Goal: Consume media (video, audio): Watch videos, listen to music or podcasts

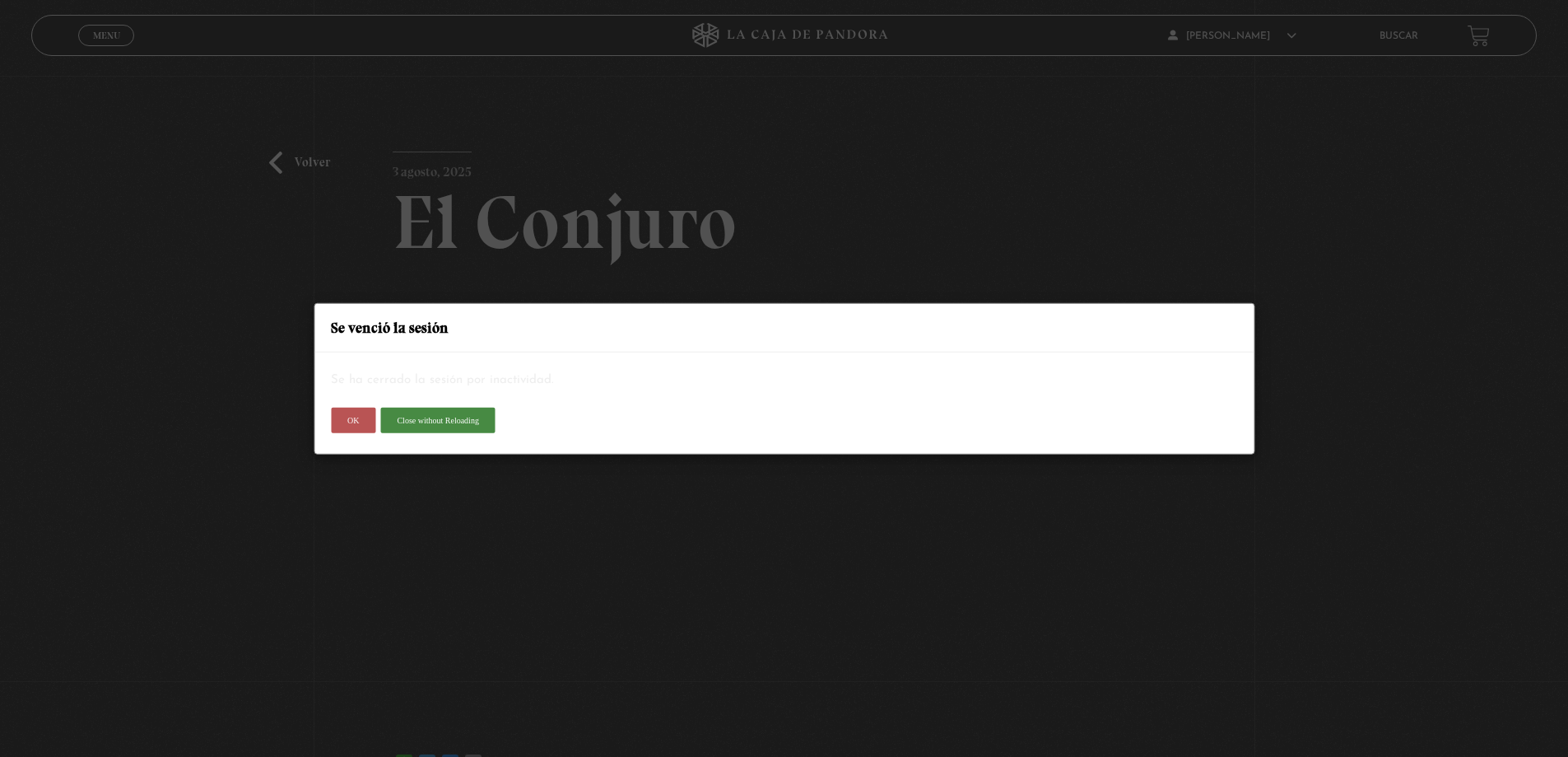
scroll to position [82, 0]
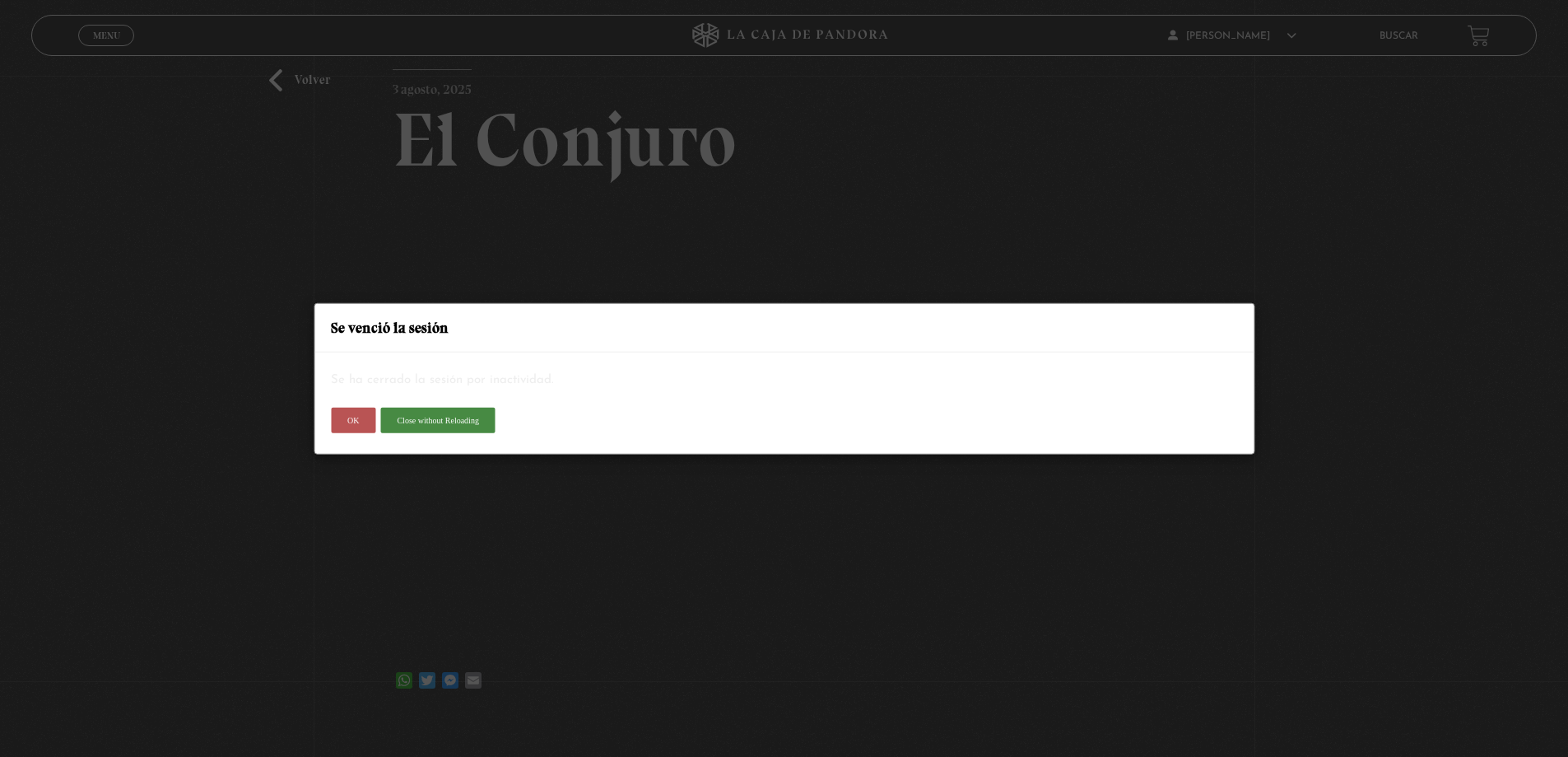
click at [365, 417] on button "OK" at bounding box center [354, 420] width 45 height 27
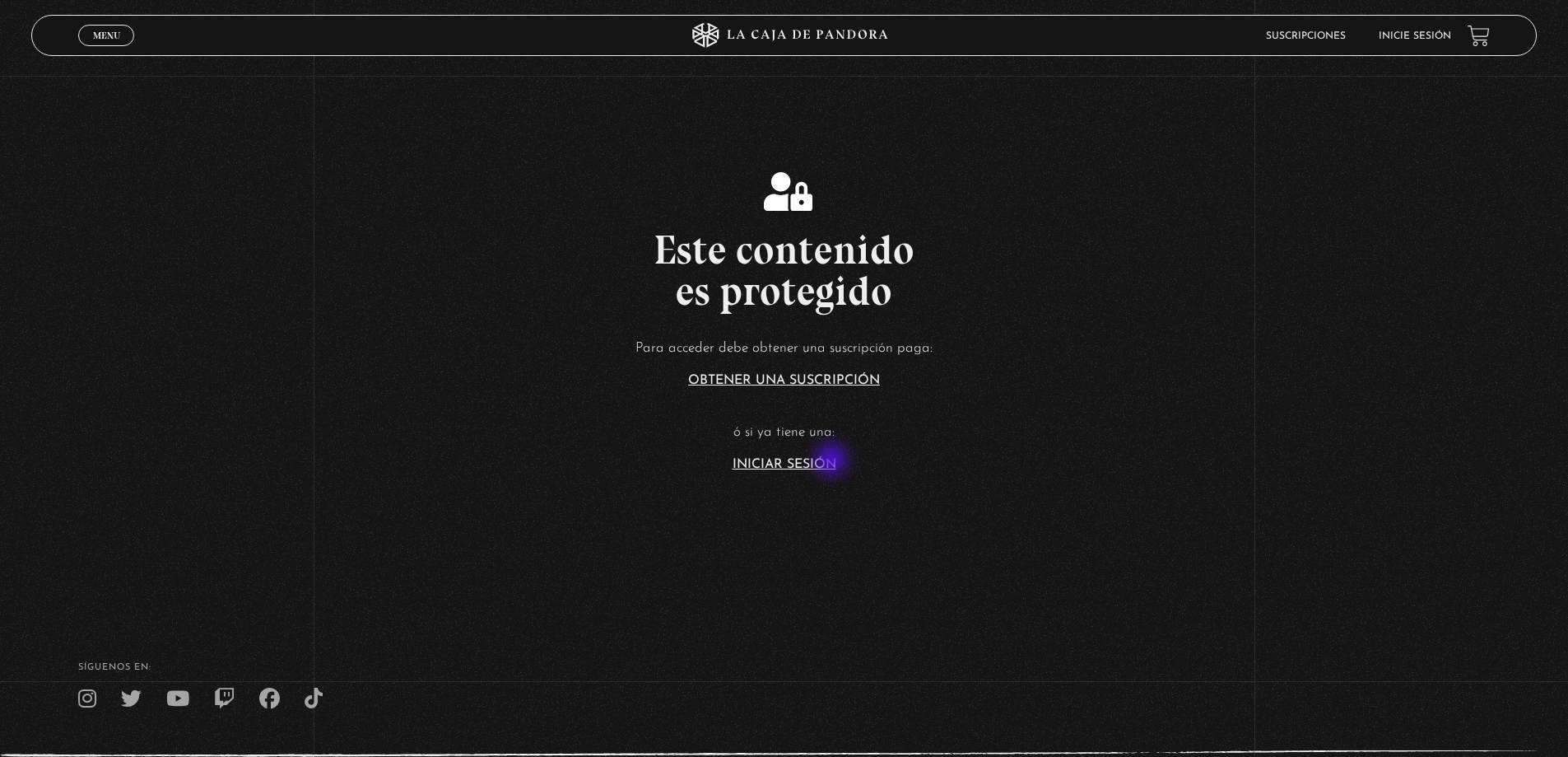
click at [833, 461] on link "Iniciar Sesión" at bounding box center [784, 463] width 104 height 13
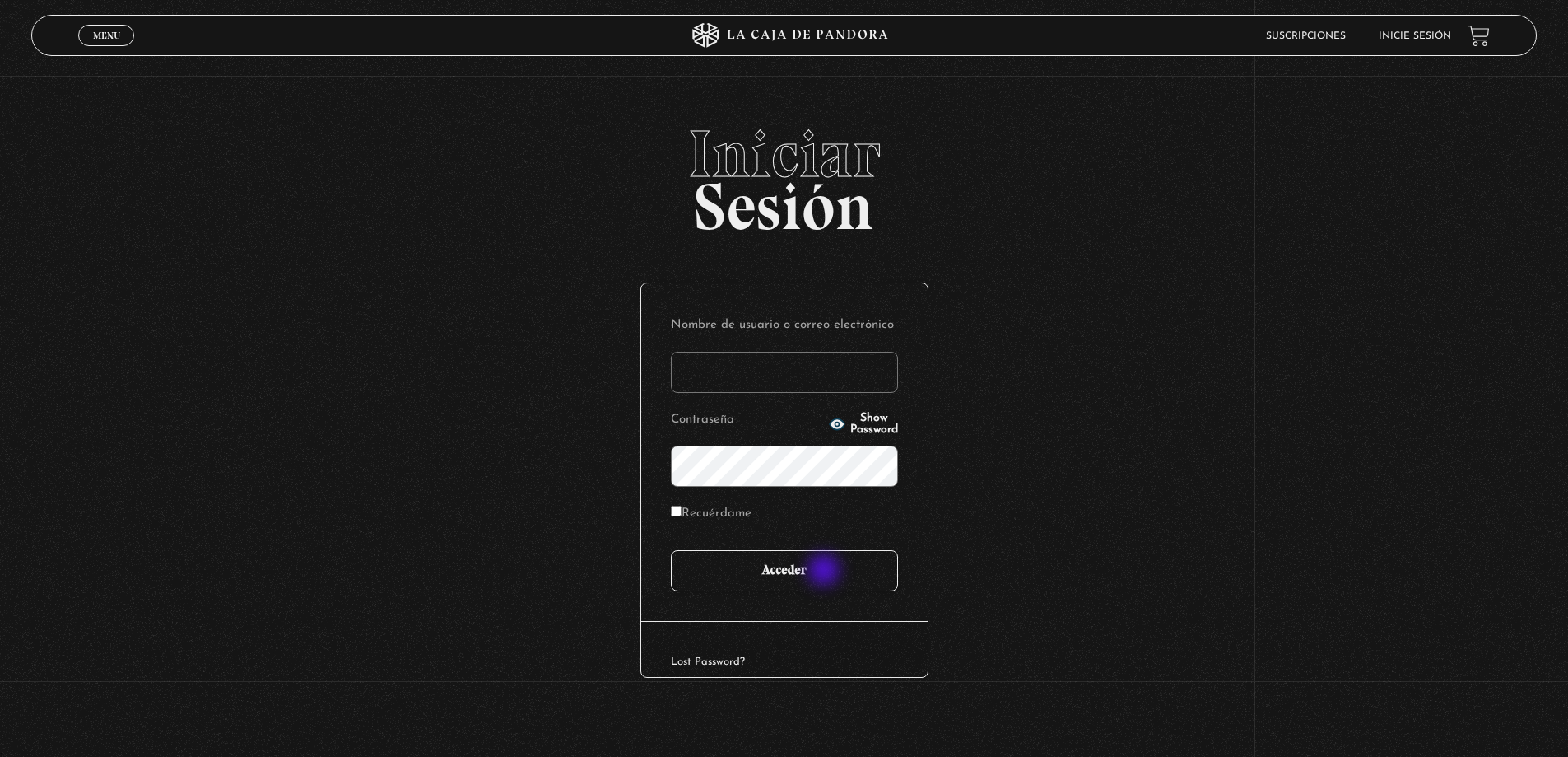
type input "yerlins21"
click at [826, 572] on input "Acceder" at bounding box center [784, 571] width 227 height 41
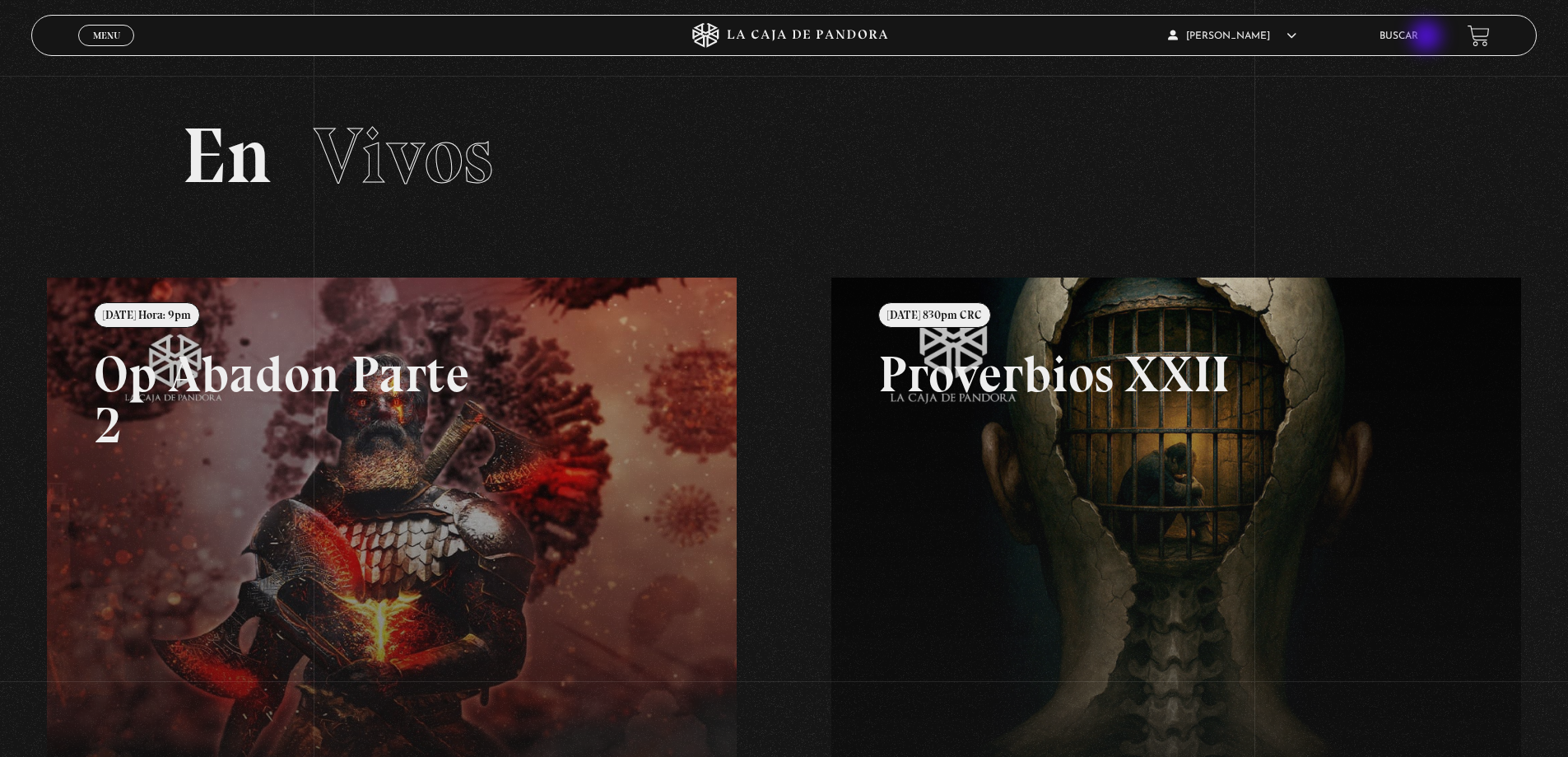
click at [1419, 38] on link "Buscar" at bounding box center [1399, 36] width 39 height 10
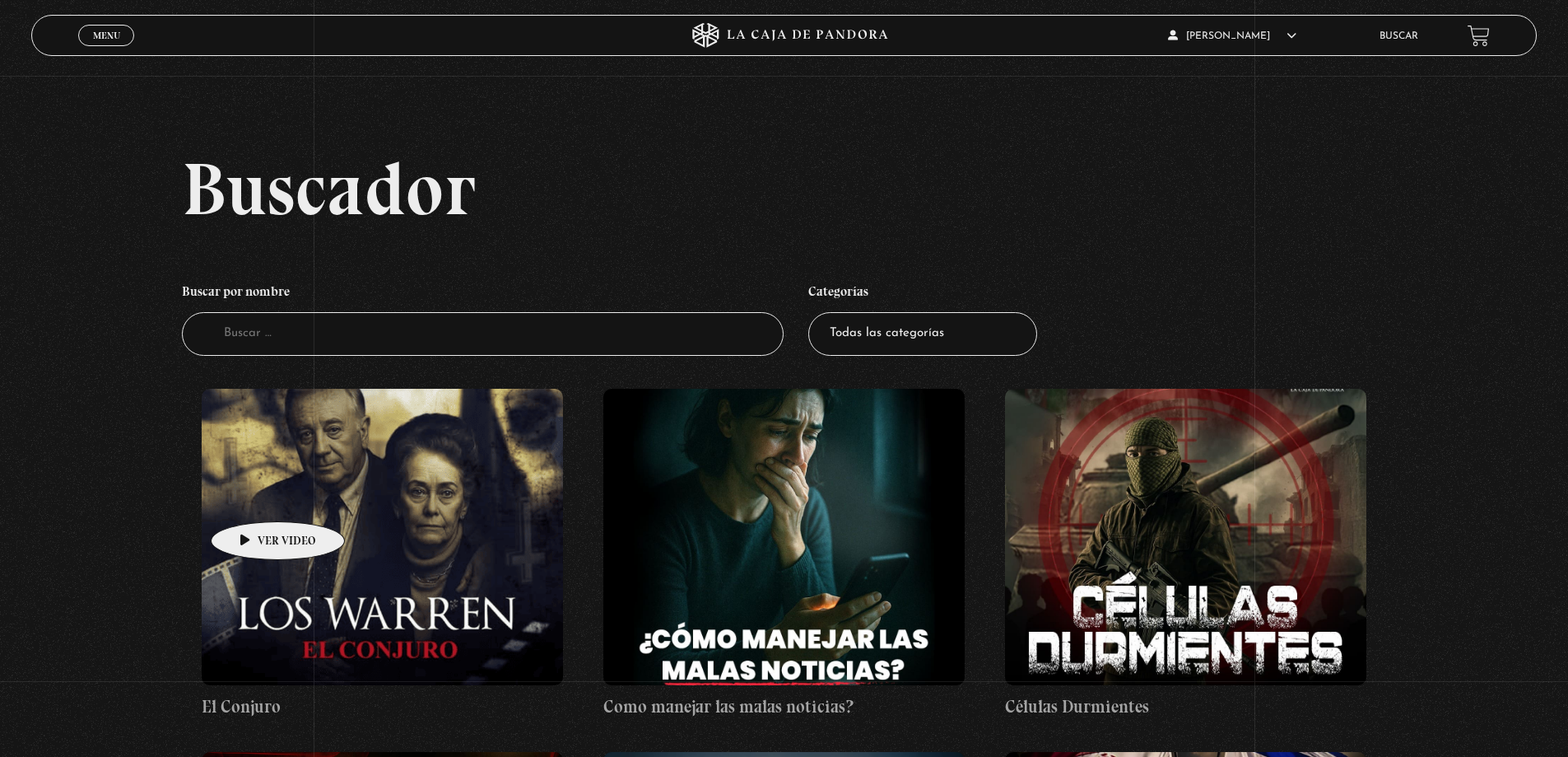
click at [252, 496] on figure at bounding box center [382, 536] width 361 height 296
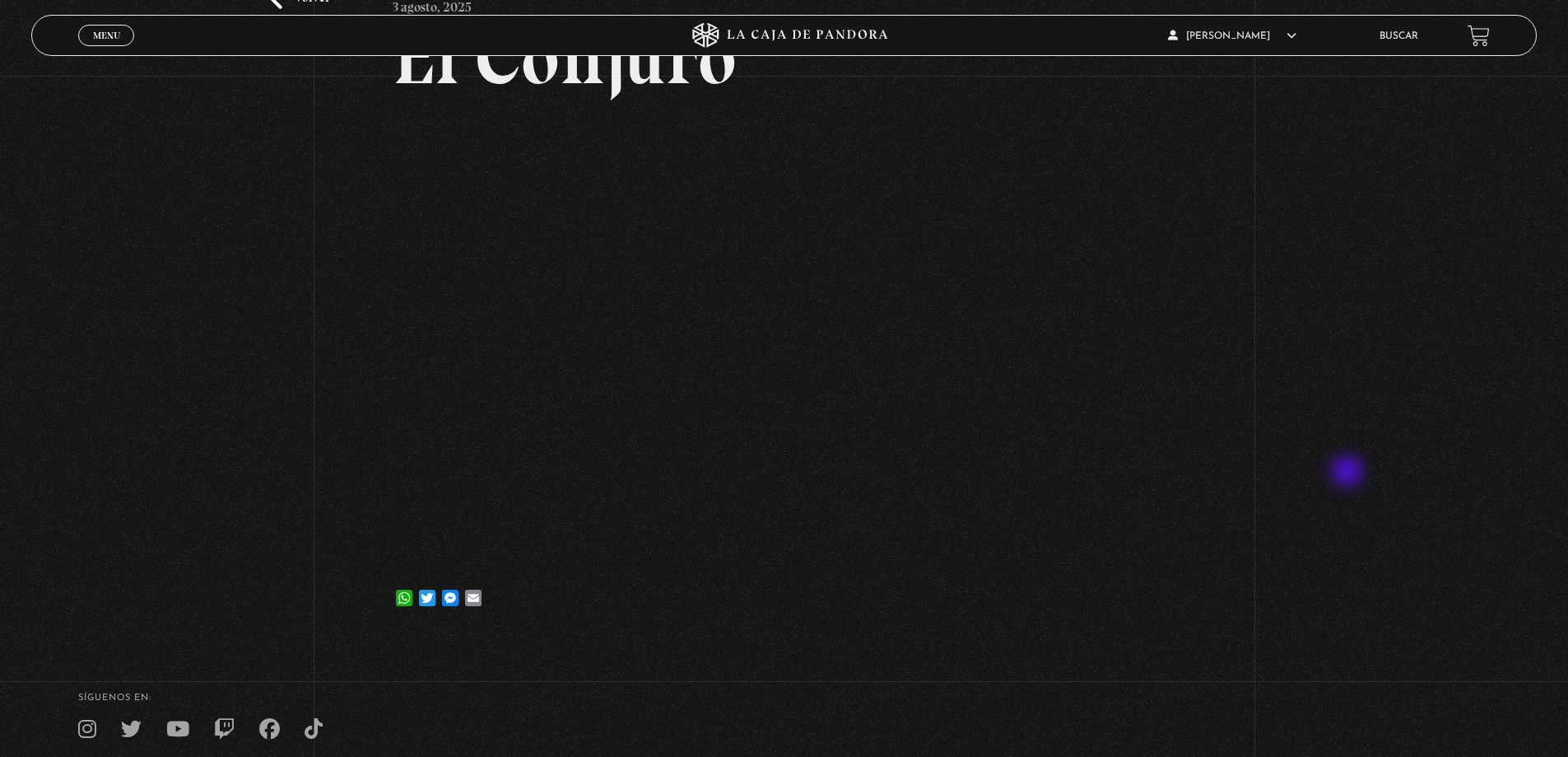
scroll to position [82, 0]
